Goal: Transaction & Acquisition: Purchase product/service

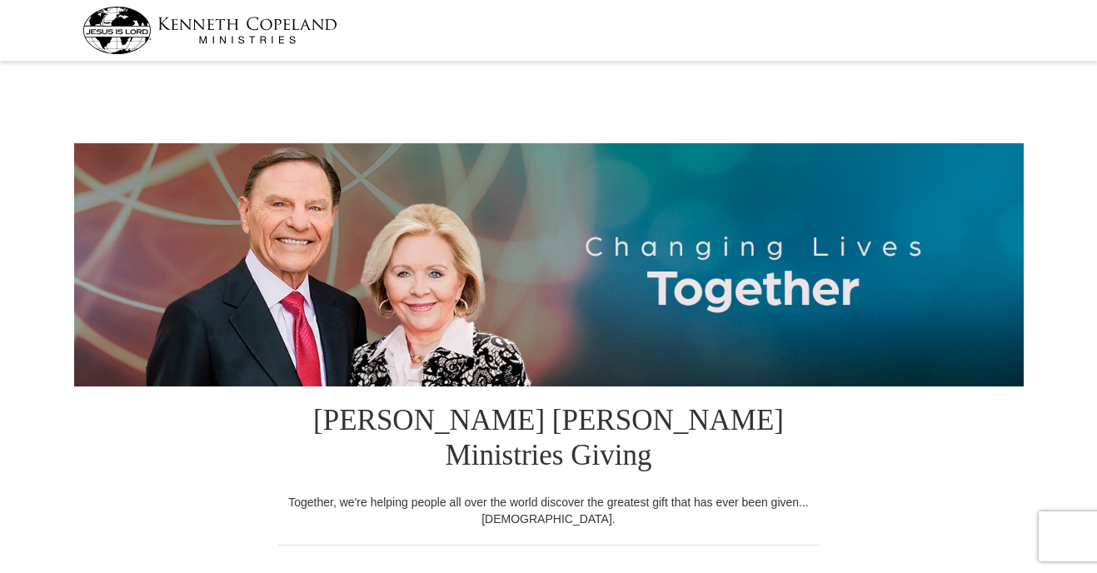
select select "CO"
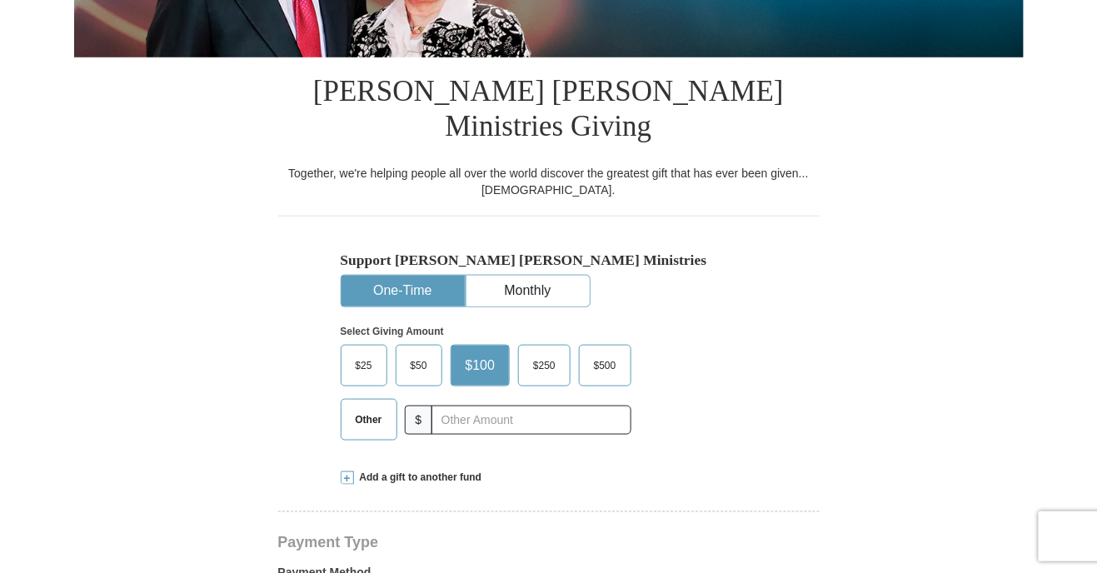
scroll to position [330, 0]
click at [367, 352] on span "$25" at bounding box center [363, 364] width 33 height 25
click at [0, 0] on input "$25" at bounding box center [0, 0] width 0 height 0
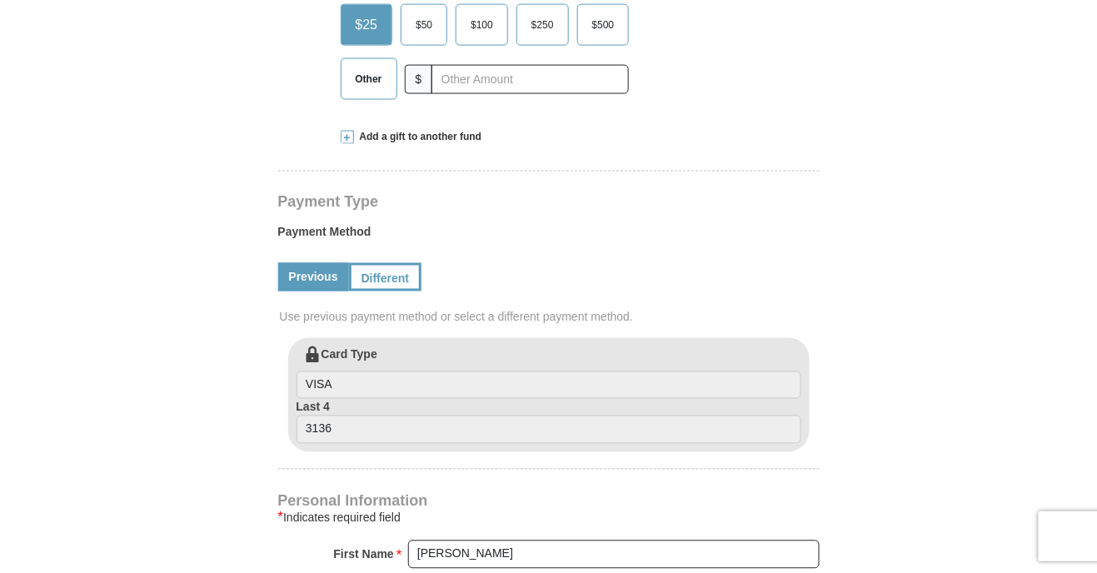
scroll to position [673, 0]
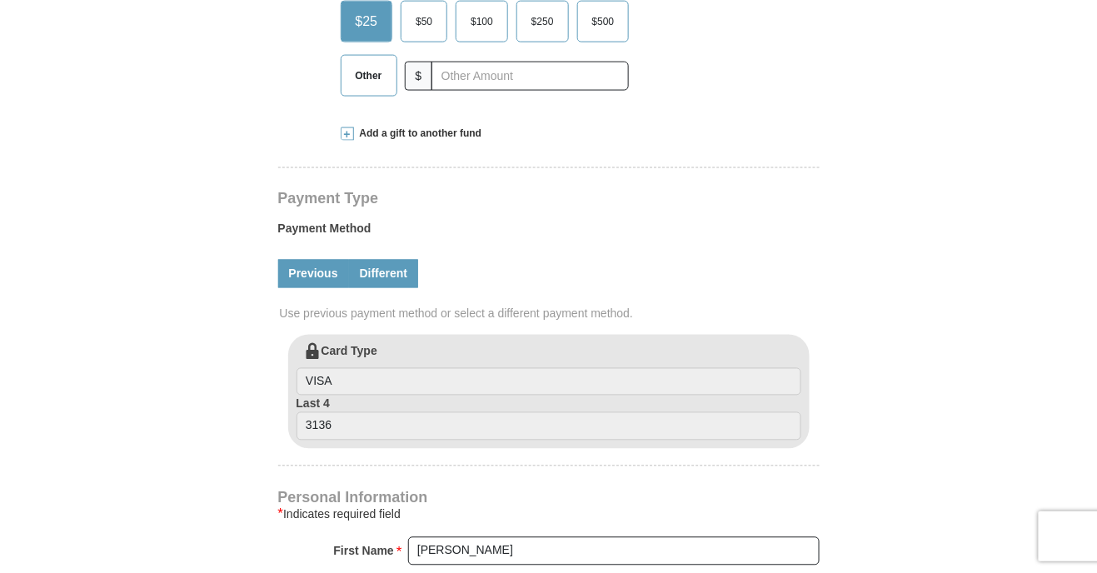
click at [386, 260] on link "Different" at bounding box center [384, 274] width 70 height 28
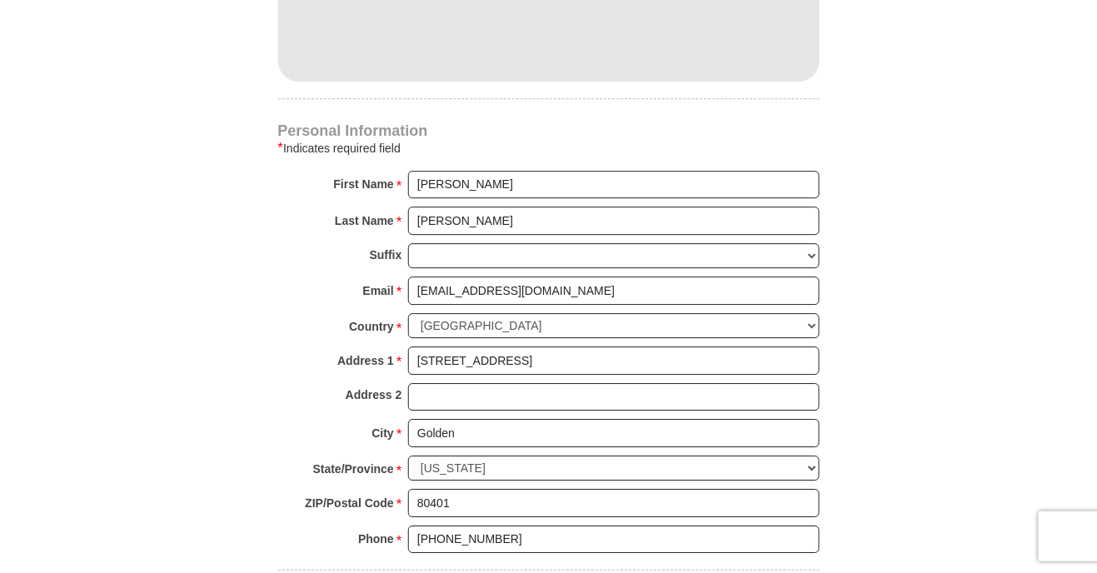
scroll to position [1208, 0]
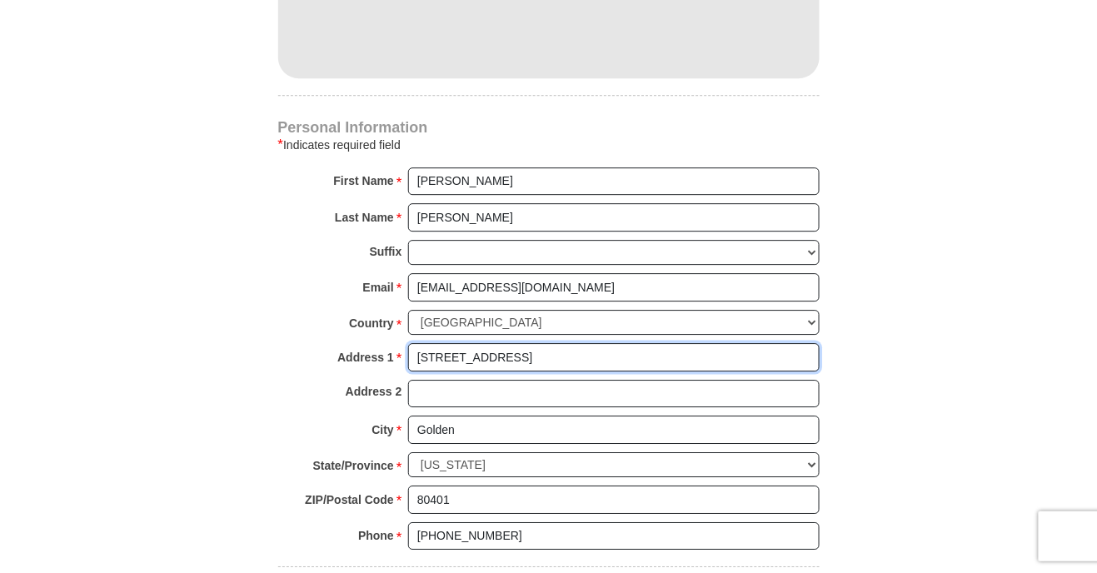
click at [714, 343] on input "2 Sequoia St" at bounding box center [614, 357] width 412 height 28
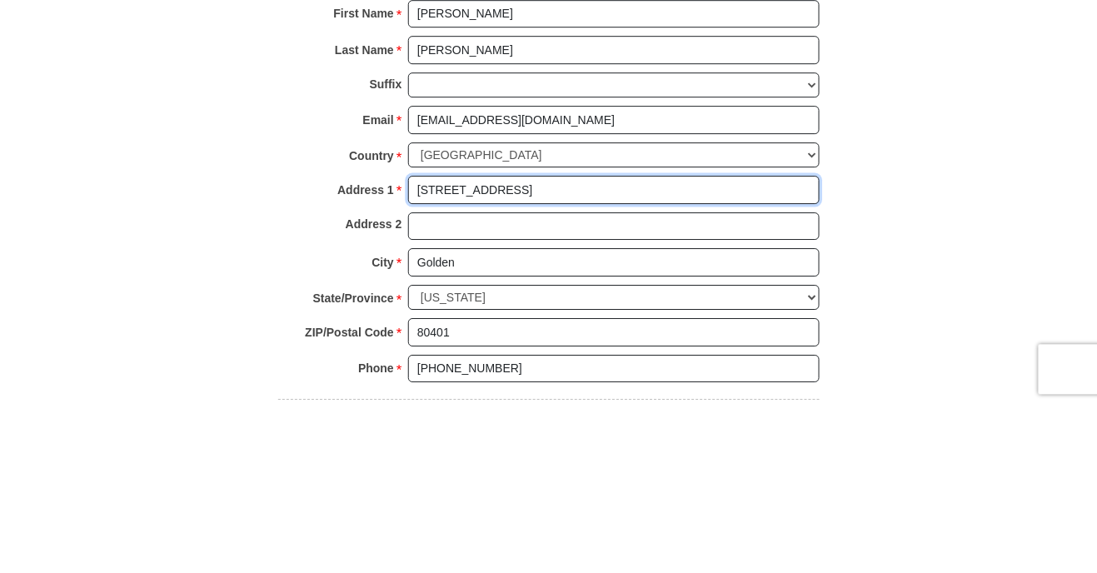
scroll to position [1211, 0]
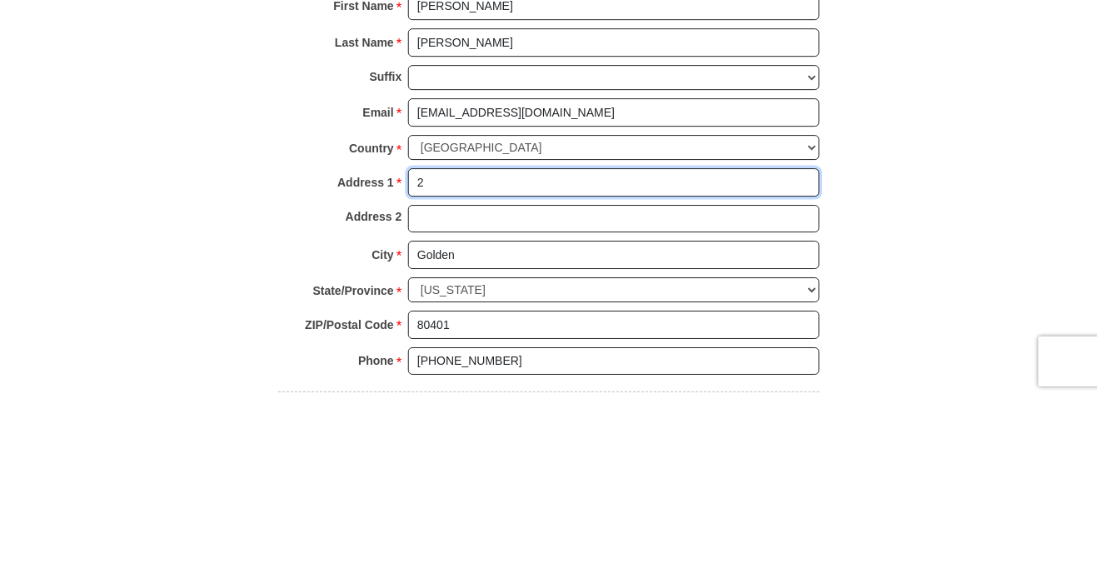
type input "2"
type input "7795 W 52nd Ave"
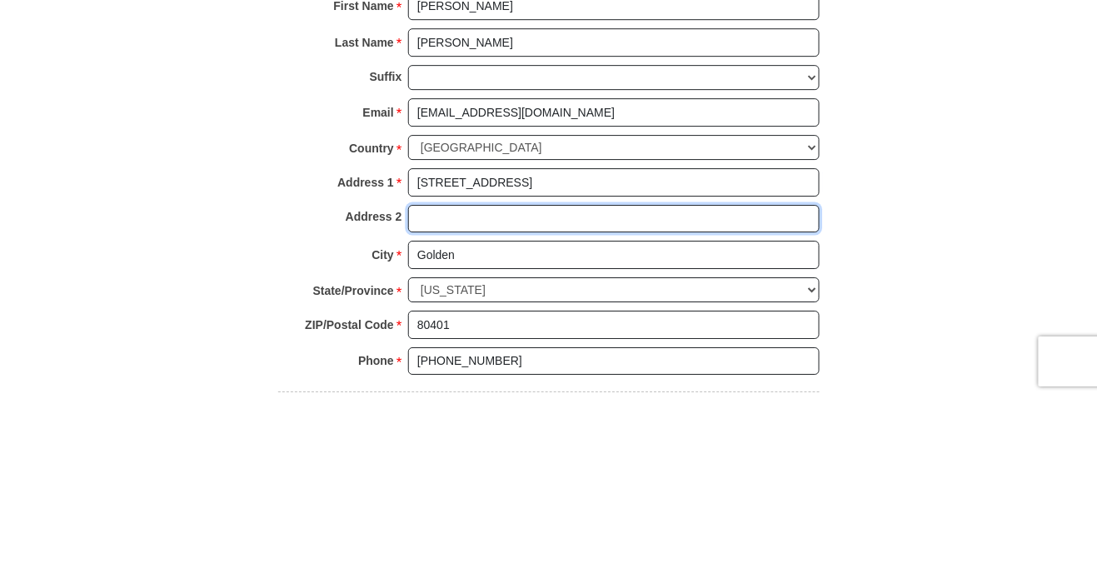
click at [433, 380] on input "Address 2" at bounding box center [614, 394] width 412 height 28
type input "Apt 307"
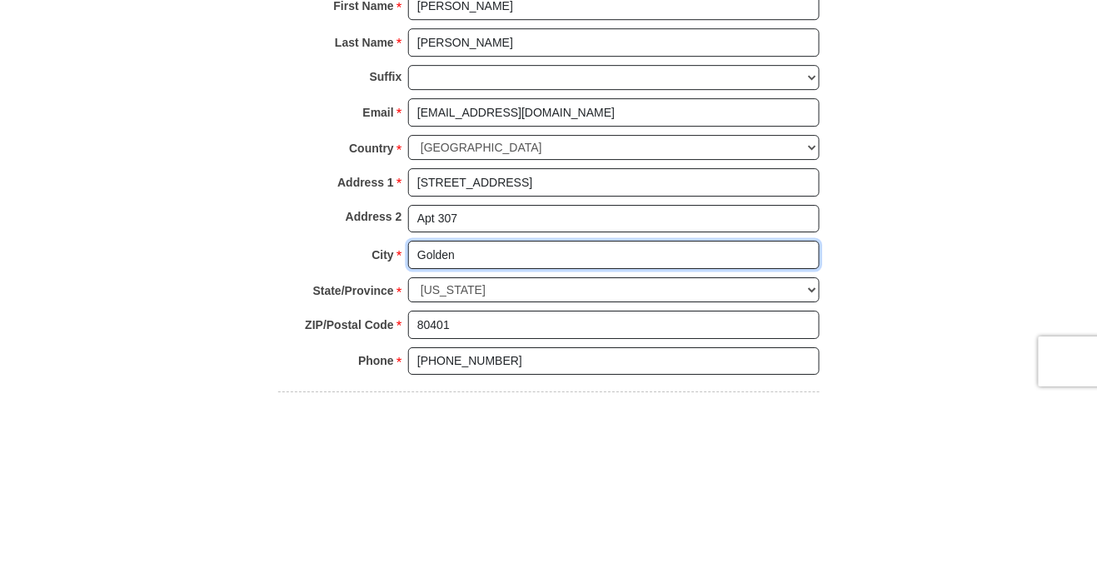
click at [781, 416] on input "Golden" at bounding box center [614, 430] width 412 height 28
type input "G"
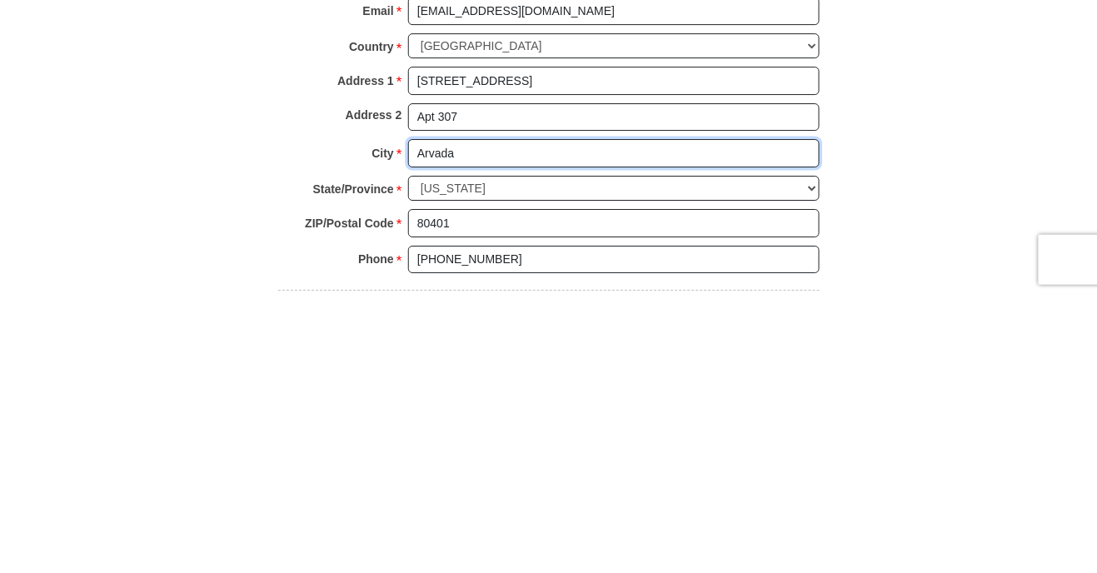
type input "Arvada"
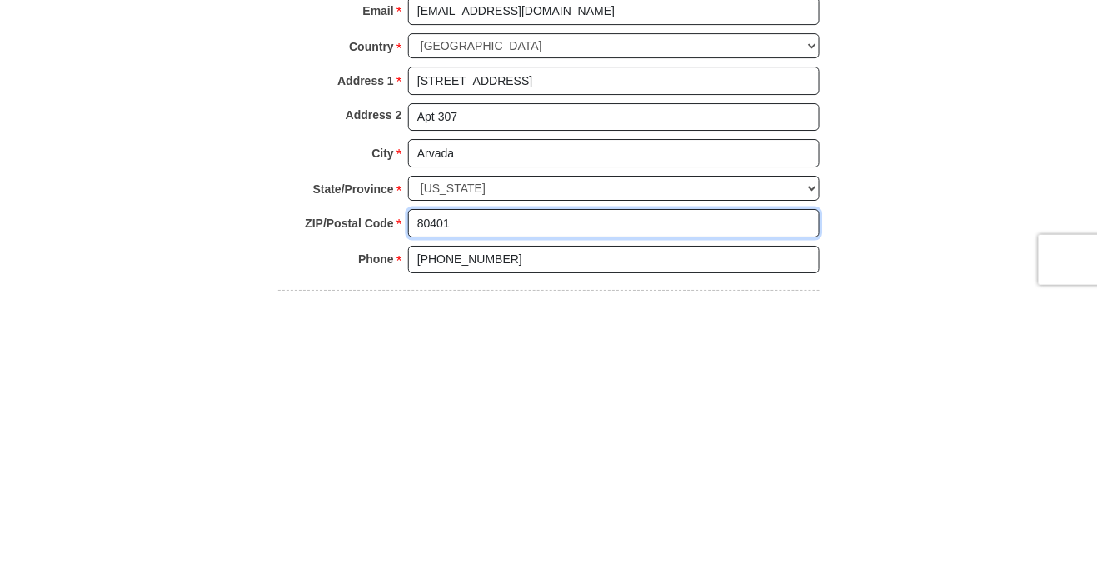
click at [476, 486] on input "80401" at bounding box center [614, 500] width 412 height 28
type input "8"
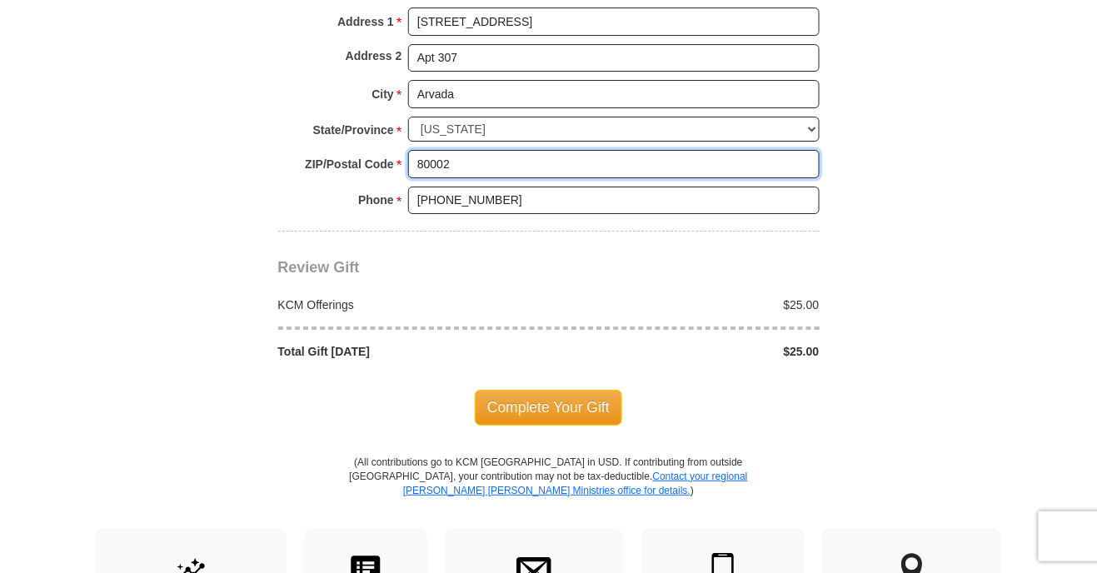
scroll to position [1548, 0]
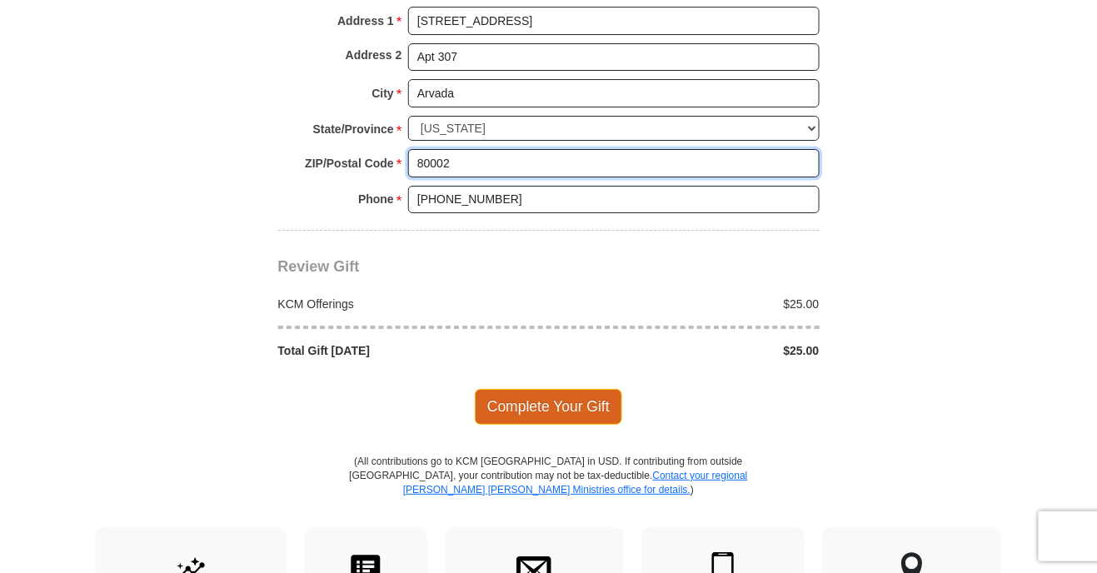
type input "80002"
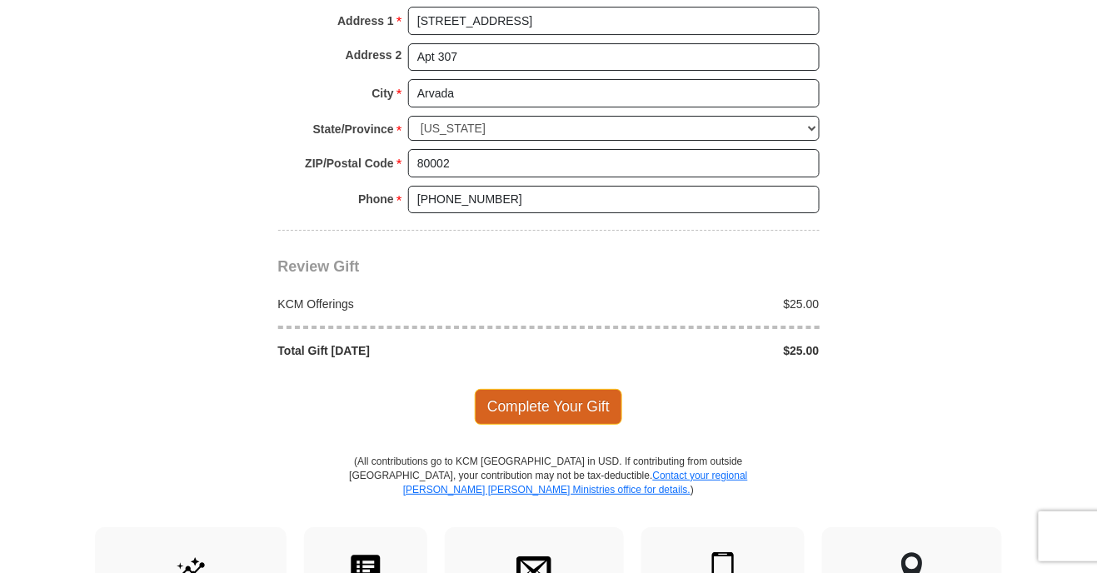
click at [587, 389] on span "Complete Your Gift" at bounding box center [548, 406] width 147 height 35
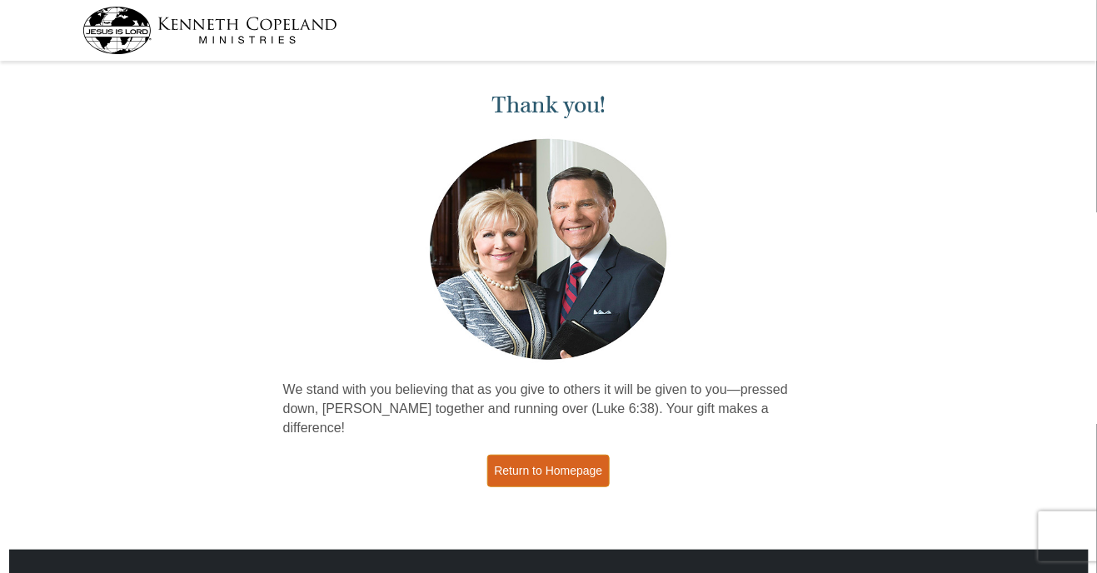
click at [584, 455] on link "Return to Homepage" at bounding box center [548, 471] width 123 height 32
